Goal: Download file/media

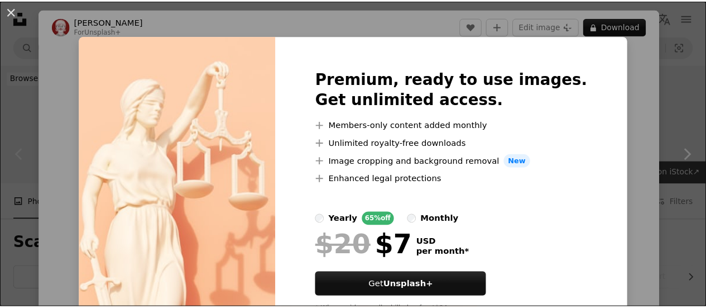
scroll to position [287, 0]
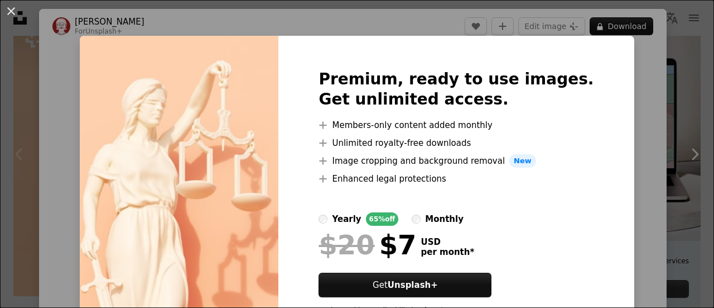
click at [675, 142] on div "An X shape Premium, ready to use images. Get unlimited access. A plus sign Memb…" at bounding box center [357, 154] width 714 height 308
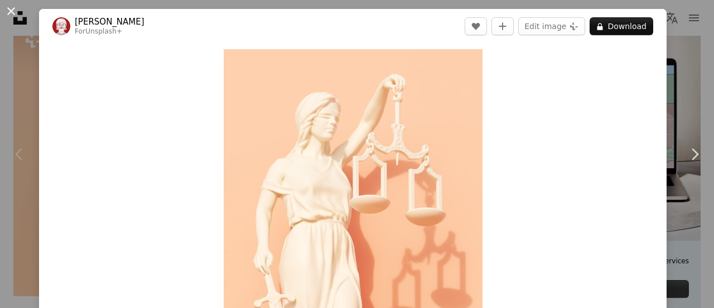
click at [7, 9] on button "An X shape" at bounding box center [10, 10] width 13 height 13
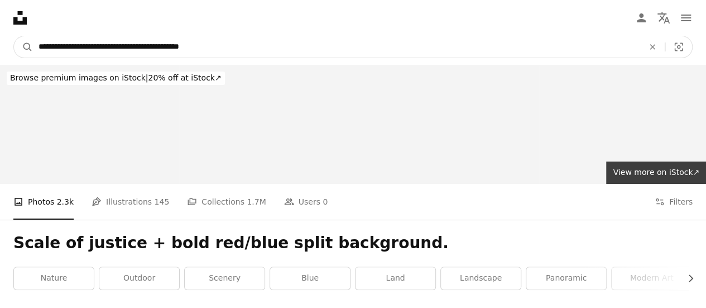
drag, startPoint x: 226, startPoint y: 53, endPoint x: 93, endPoint y: 52, distance: 132.8
click at [93, 52] on input "**********" at bounding box center [336, 46] width 607 height 21
type input "**********"
click at [14, 36] on button "A magnifying glass" at bounding box center [23, 46] width 19 height 21
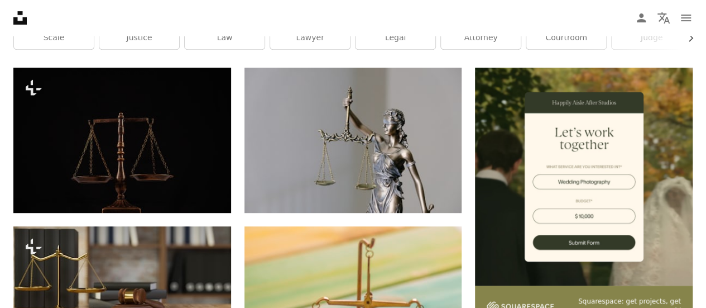
scroll to position [237, 0]
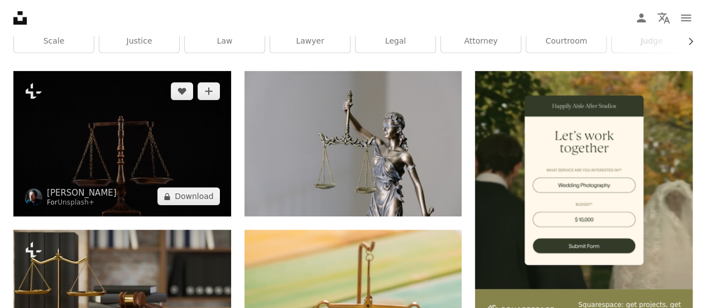
click at [166, 158] on img at bounding box center [122, 143] width 218 height 145
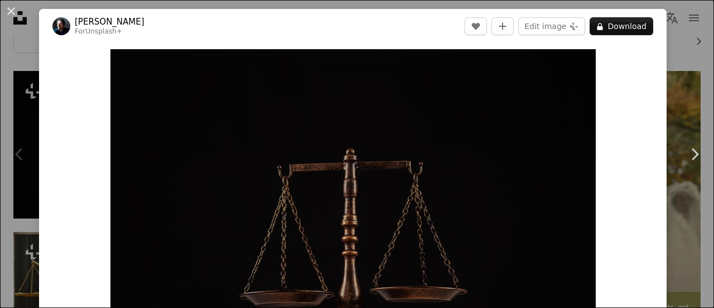
click at [676, 84] on div "An X shape Chevron left Chevron right [PERSON_NAME] For Unsplash+ A heart A plu…" at bounding box center [357, 154] width 714 height 308
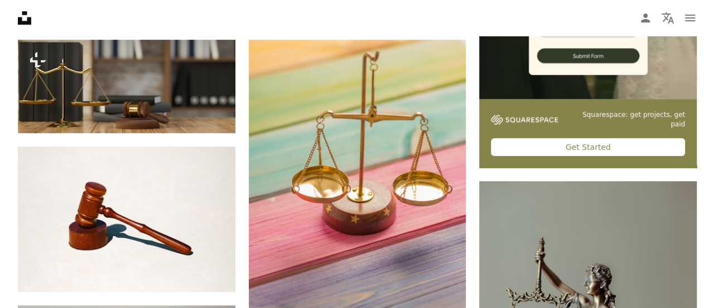
scroll to position [463, 0]
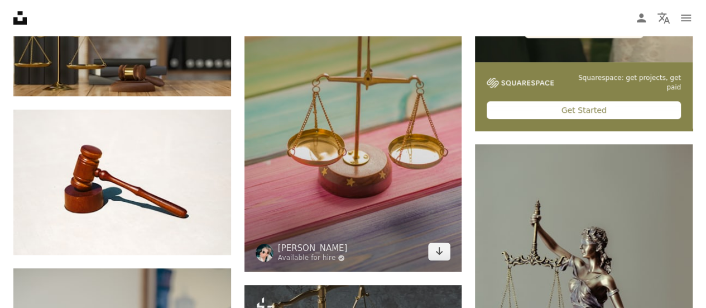
click at [410, 149] on img at bounding box center [353, 137] width 218 height 268
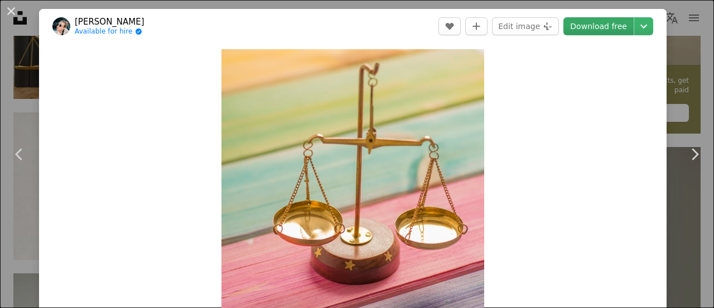
click at [594, 23] on link "Download free" at bounding box center [599, 26] width 70 height 18
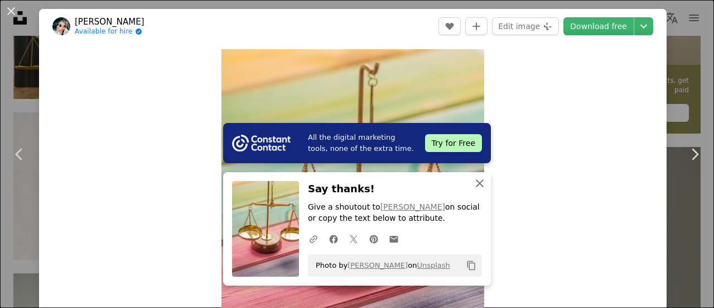
click at [477, 184] on icon "An X shape" at bounding box center [479, 182] width 13 height 13
